Goal: Complete application form

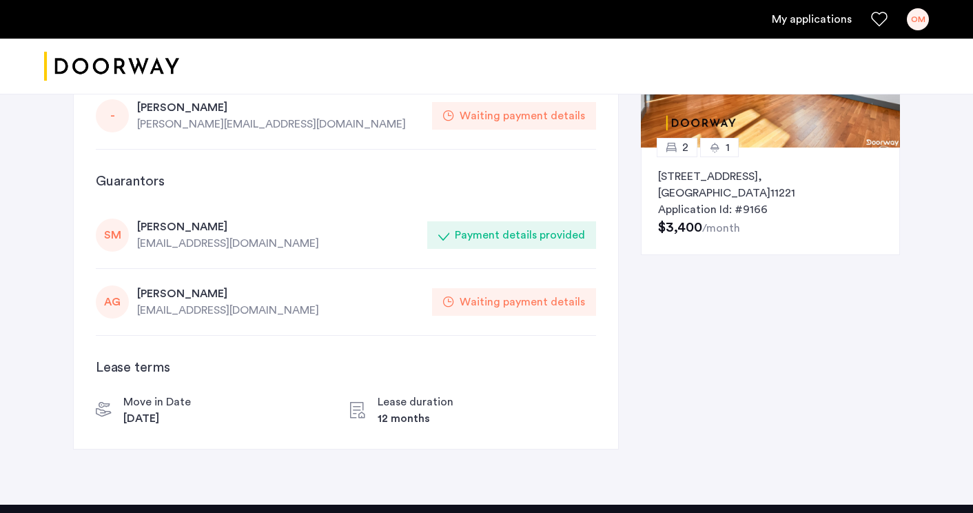
scroll to position [161, 0]
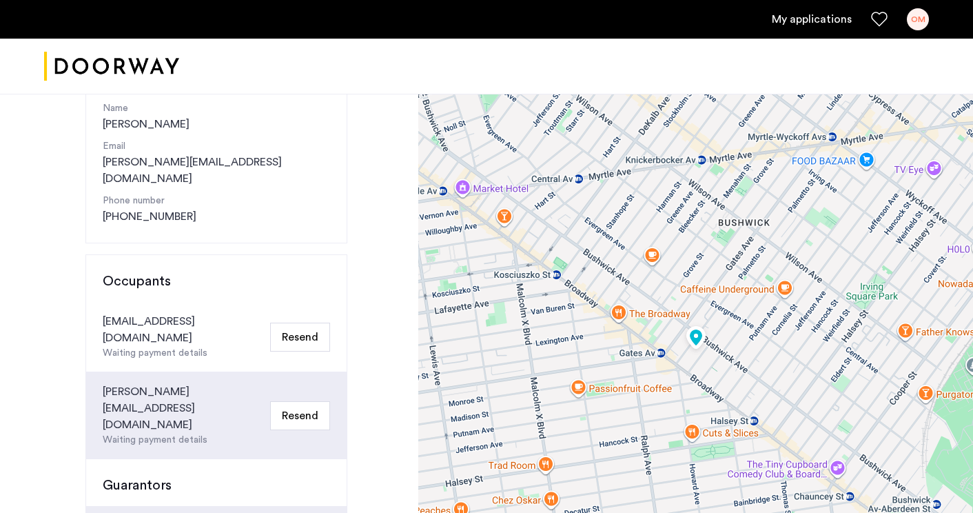
scroll to position [192, 0]
